Goal: Task Accomplishment & Management: Manage account settings

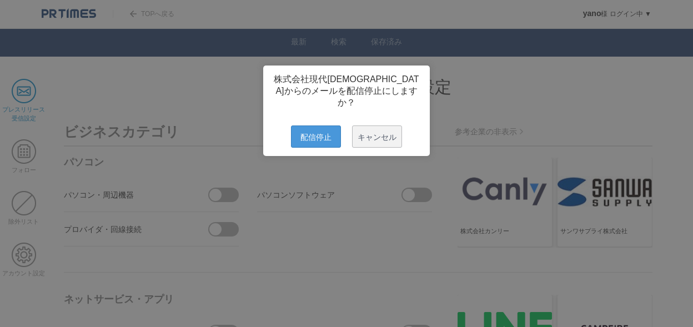
click at [321, 128] on span "配信停止" at bounding box center [316, 136] width 50 height 22
